Goal: Navigation & Orientation: Find specific page/section

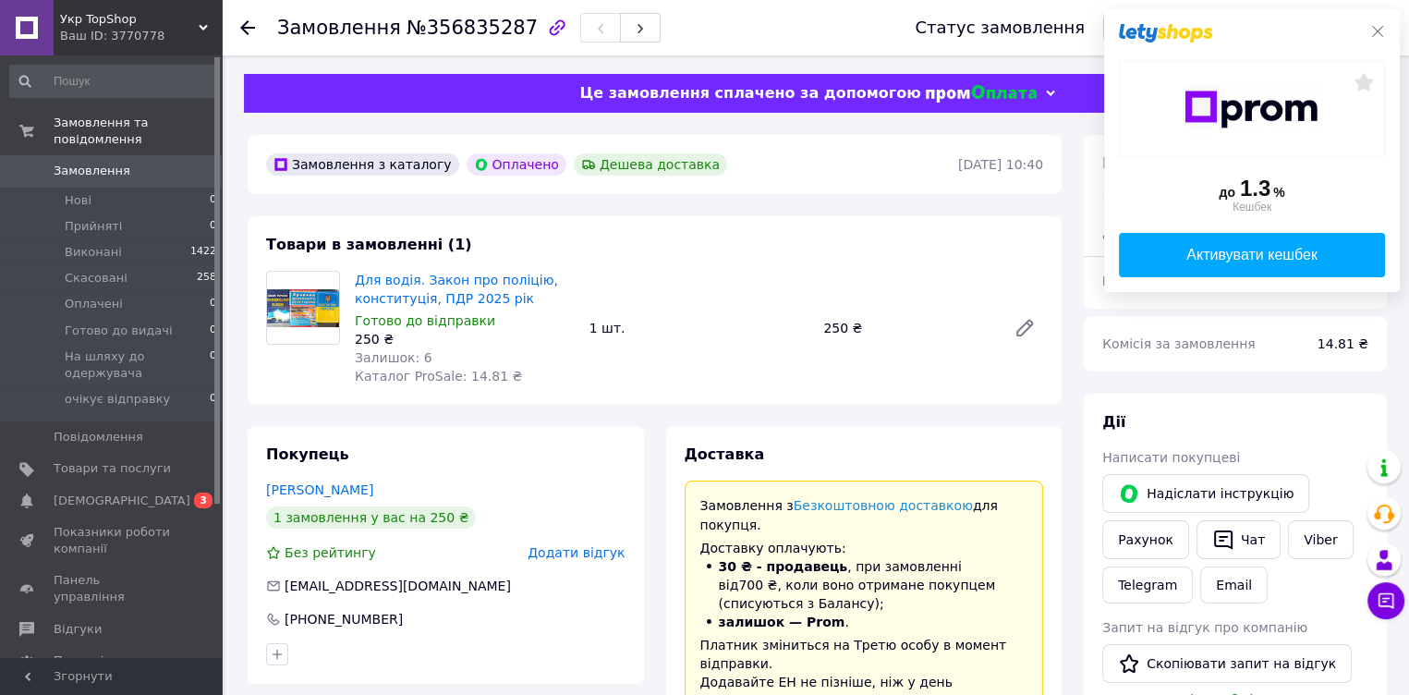
click at [1382, 34] on icon at bounding box center [1377, 31] width 15 height 15
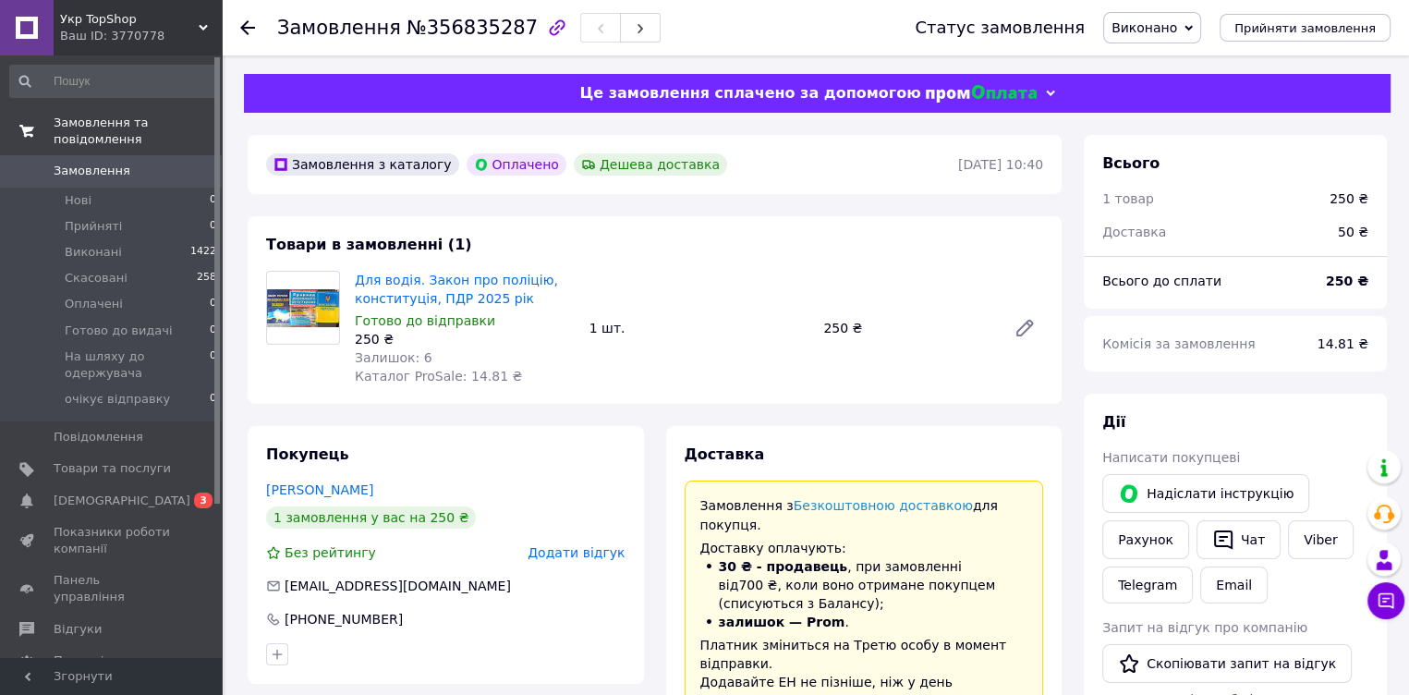
click at [120, 122] on span "Замовлення та повідомлення" at bounding box center [138, 131] width 168 height 33
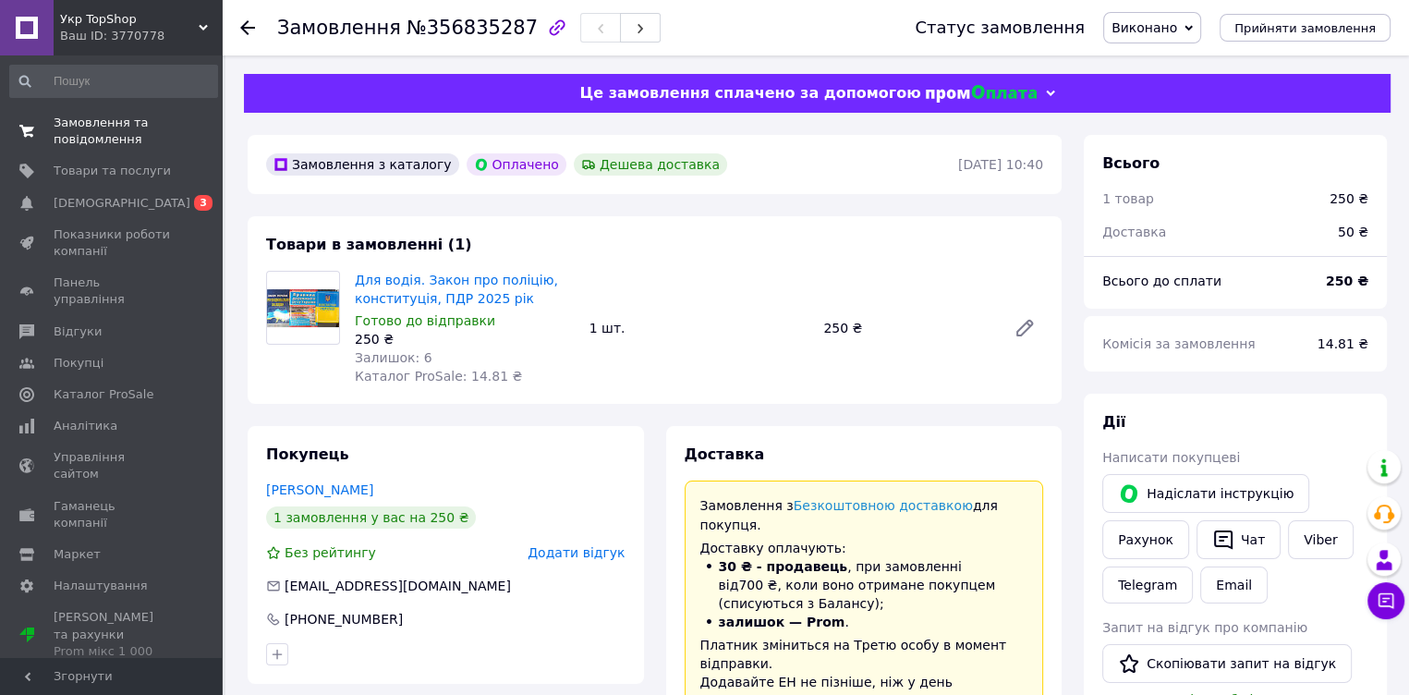
click at [109, 127] on span "Замовлення та повідомлення" at bounding box center [112, 131] width 117 height 33
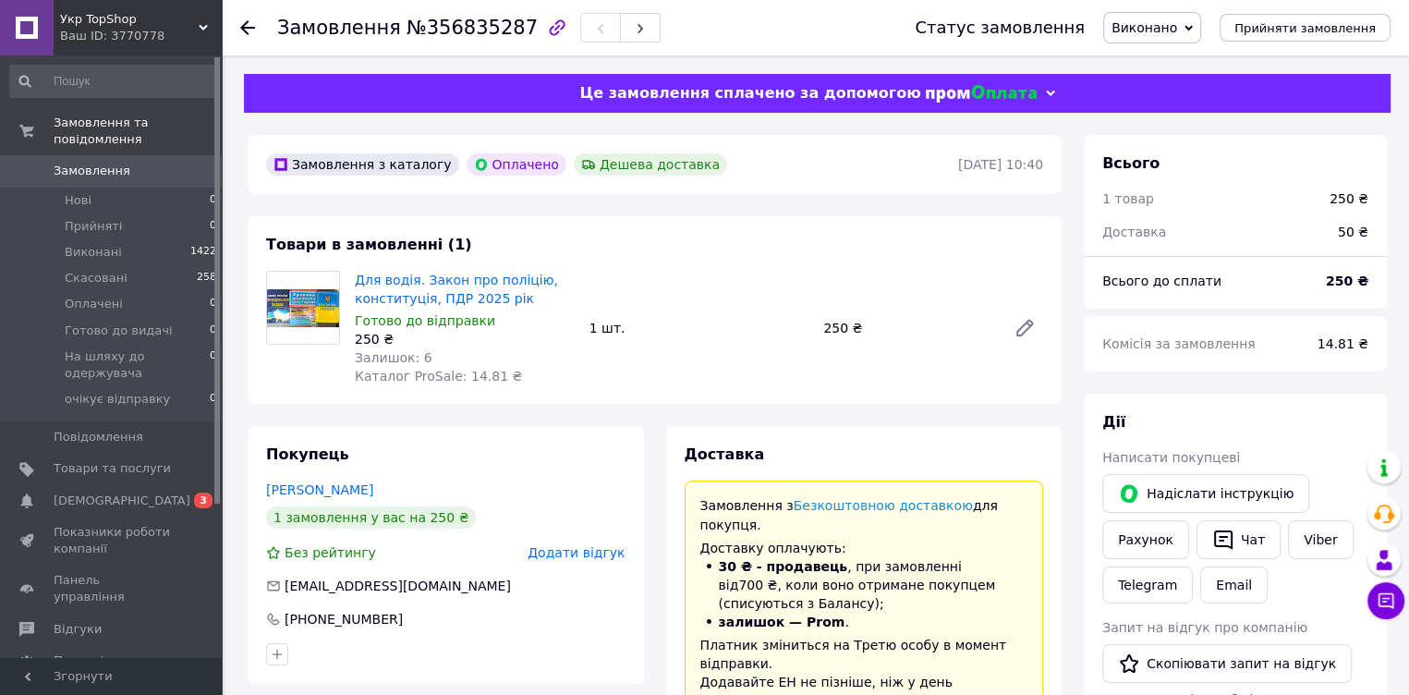
click at [100, 163] on span "Замовлення" at bounding box center [92, 171] width 77 height 17
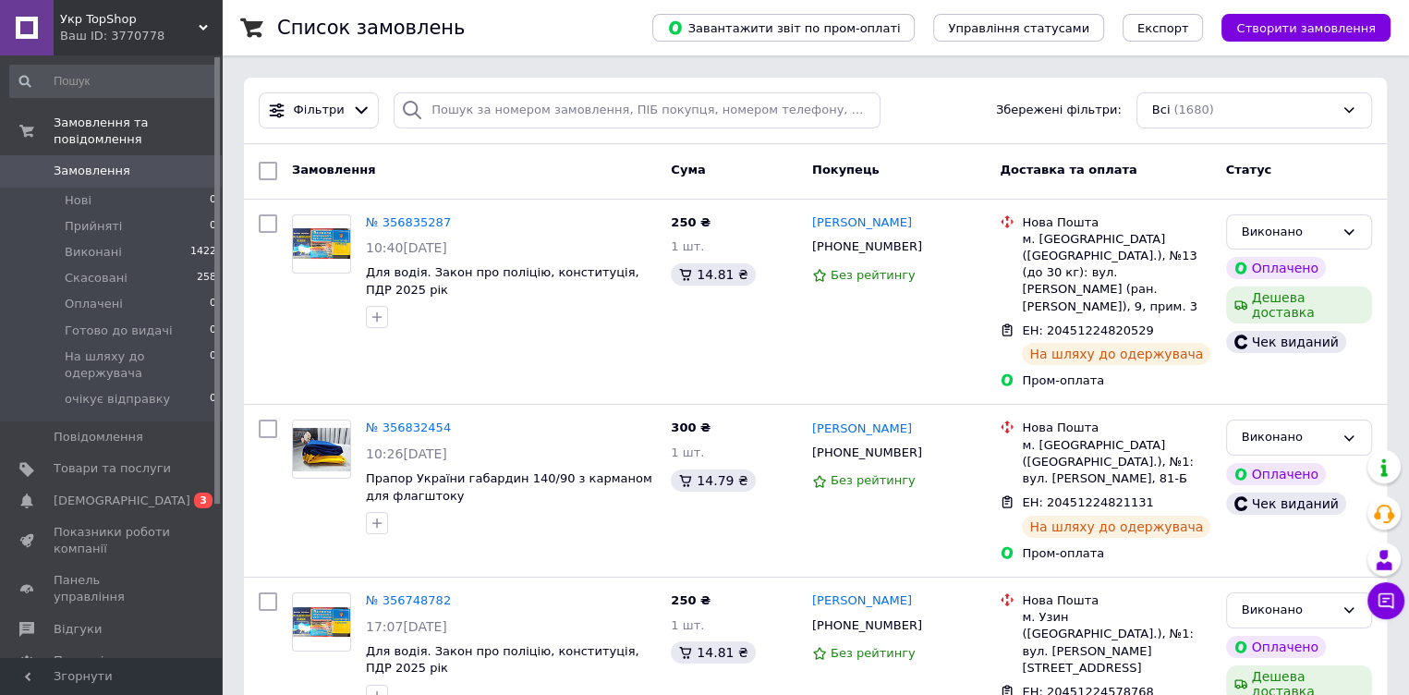
scroll to position [607, 0]
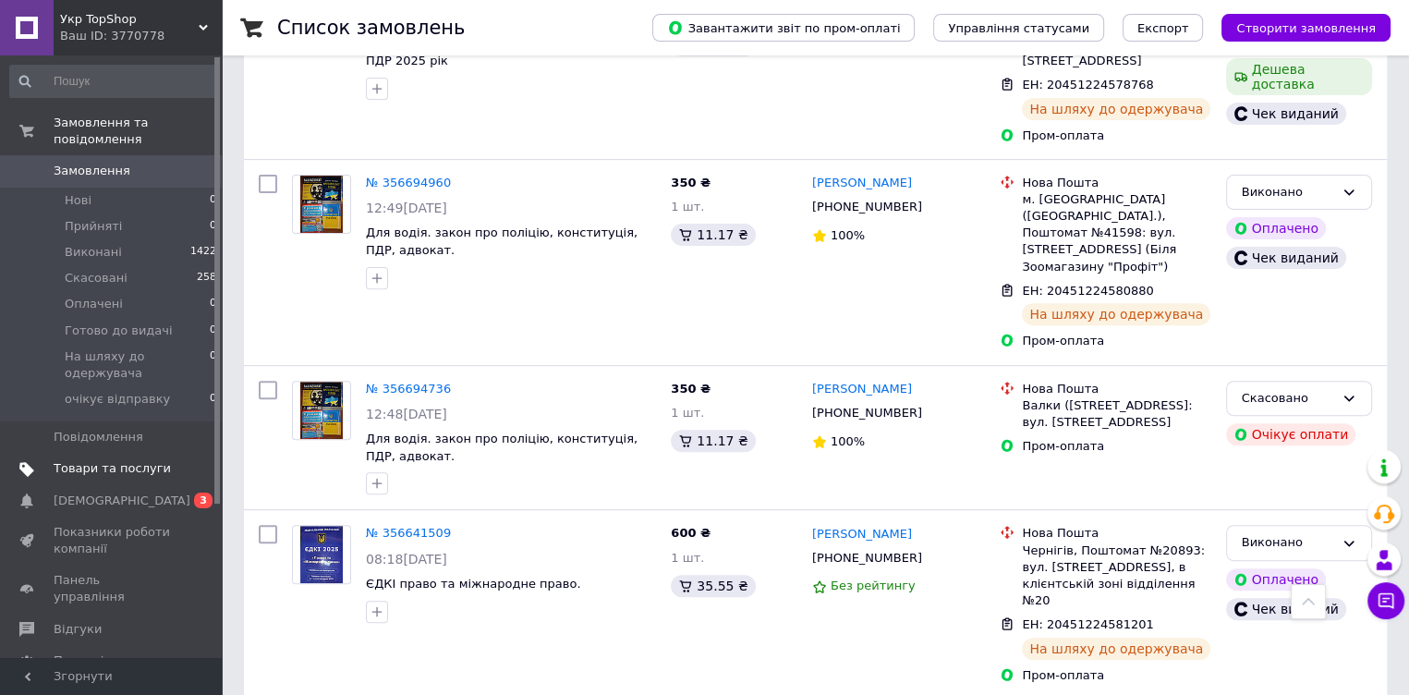
click at [113, 460] on span "Товари та послуги" at bounding box center [112, 468] width 117 height 17
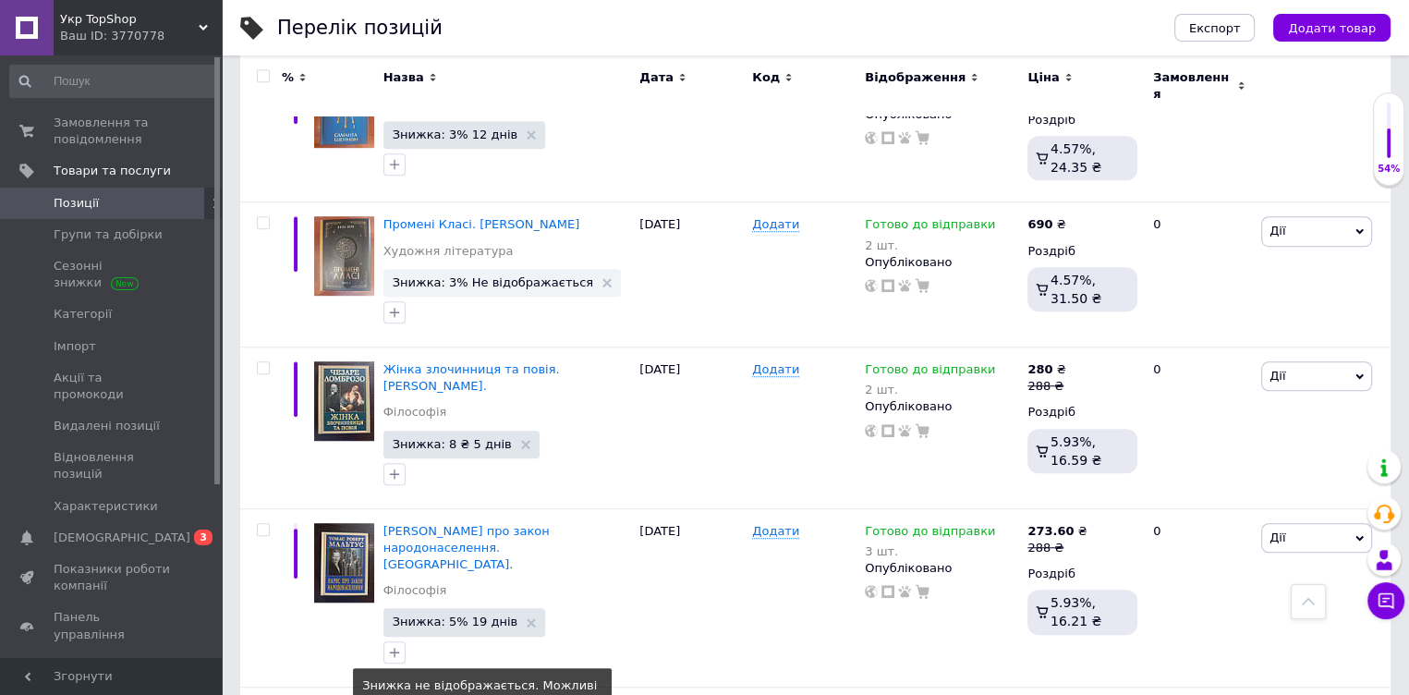
scroll to position [1215, 0]
